Goal: Task Accomplishment & Management: Manage account settings

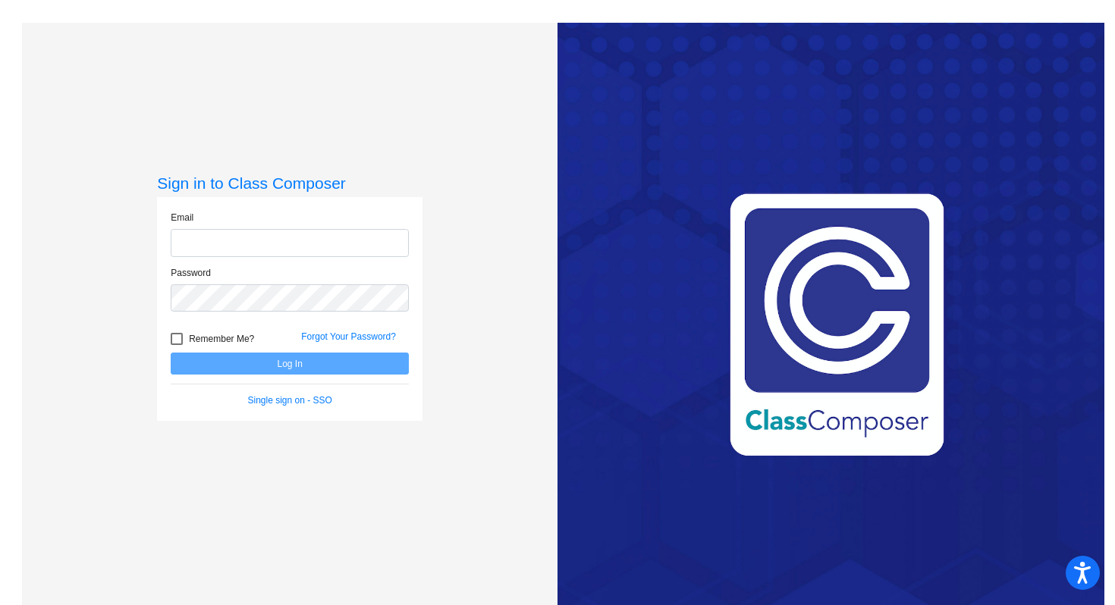
type input "[EMAIL_ADDRESS][DOMAIN_NAME]"
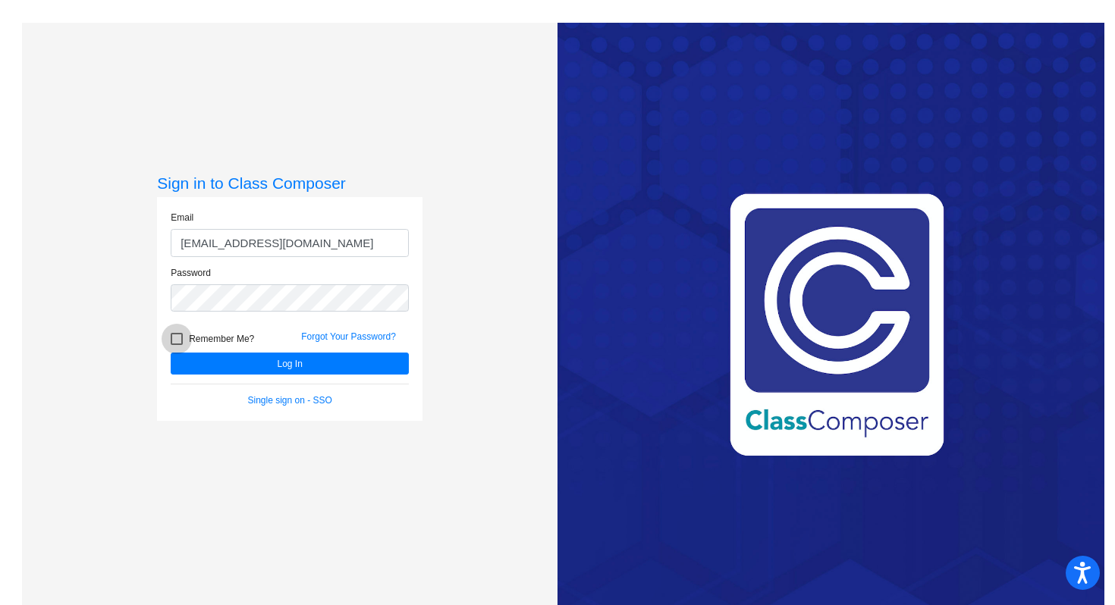
click at [171, 338] on div at bounding box center [177, 339] width 12 height 12
click at [176, 345] on input "Remember Me?" at bounding box center [176, 345] width 1 height 1
checkbox input "true"
click at [207, 371] on button "Log In" at bounding box center [290, 364] width 238 height 22
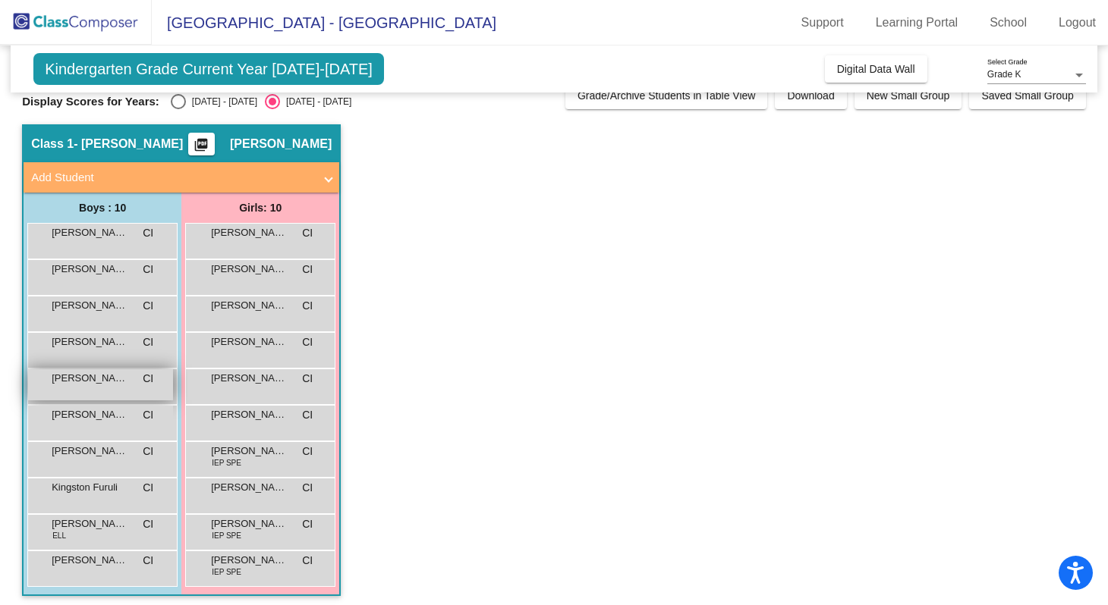
scroll to position [26, 0]
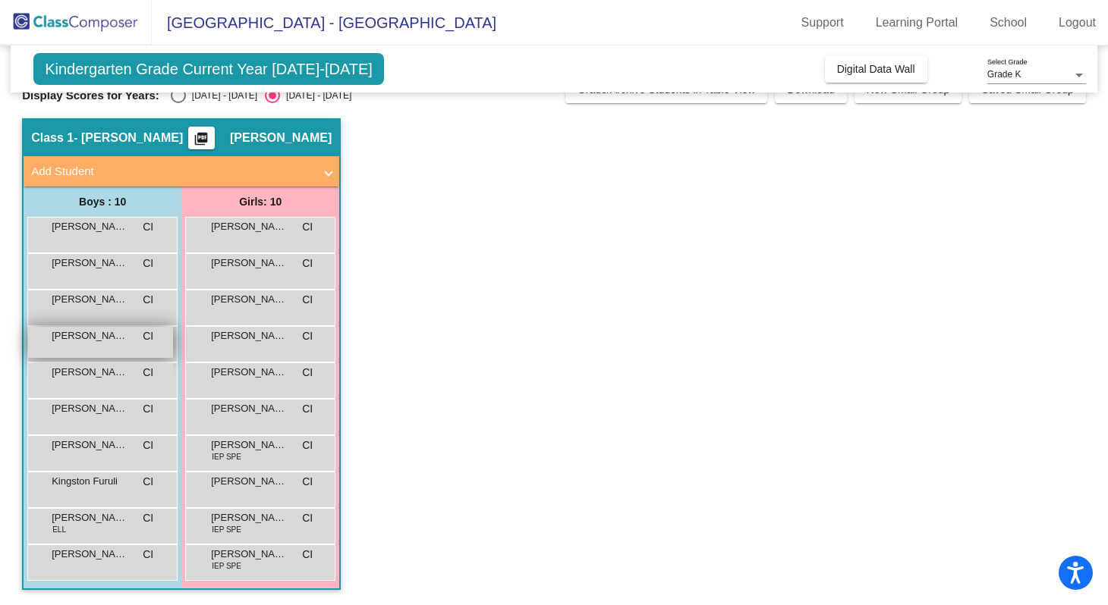
click at [77, 339] on span "[PERSON_NAME]" at bounding box center [90, 336] width 76 height 15
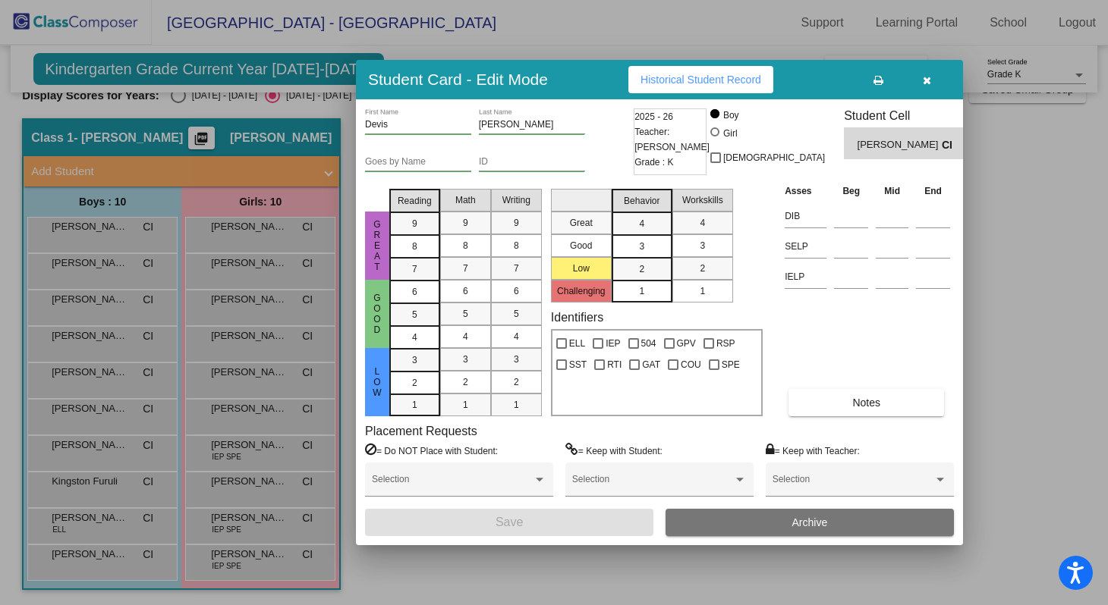
click at [451, 163] on input "Goes by Name" at bounding box center [418, 162] width 106 height 11
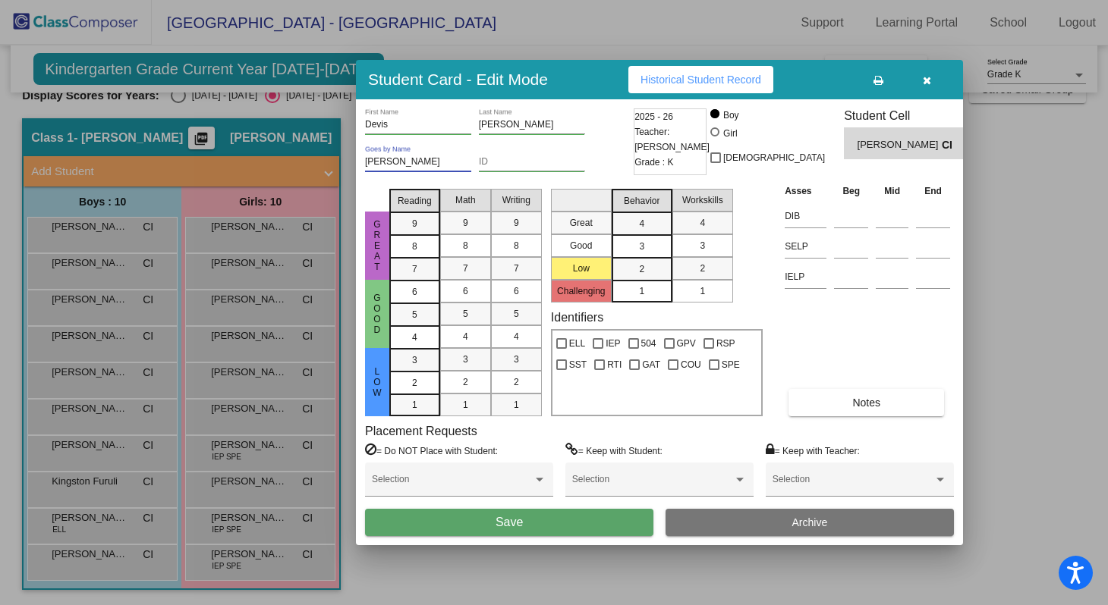
type input "[PERSON_NAME]"
click at [510, 519] on span "Save" at bounding box center [508, 522] width 27 height 13
